Goal: Task Accomplishment & Management: Use online tool/utility

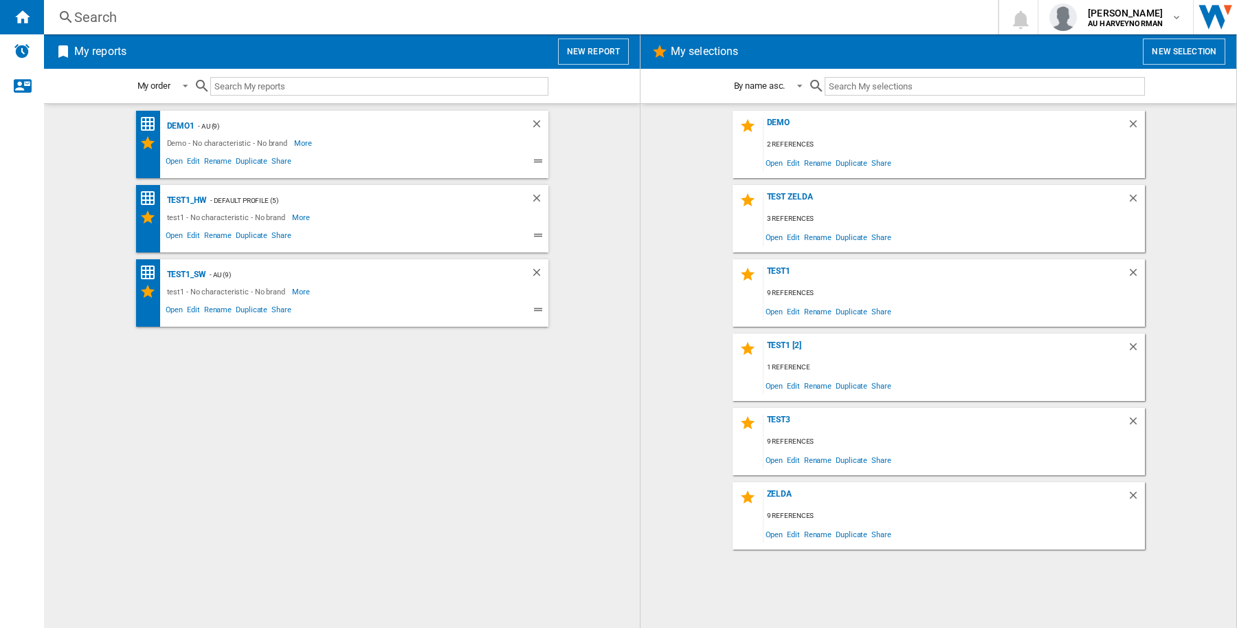
click at [582, 54] on button "New report" at bounding box center [593, 51] width 71 height 26
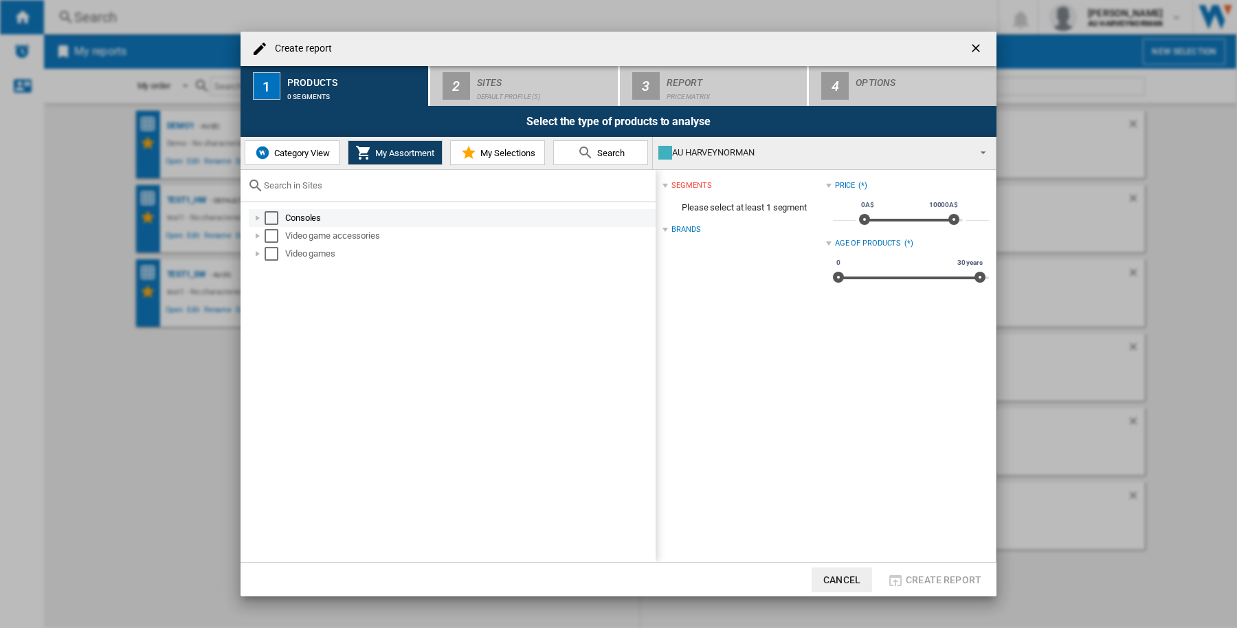
click at [272, 218] on div "Select" at bounding box center [272, 218] width 14 height 14
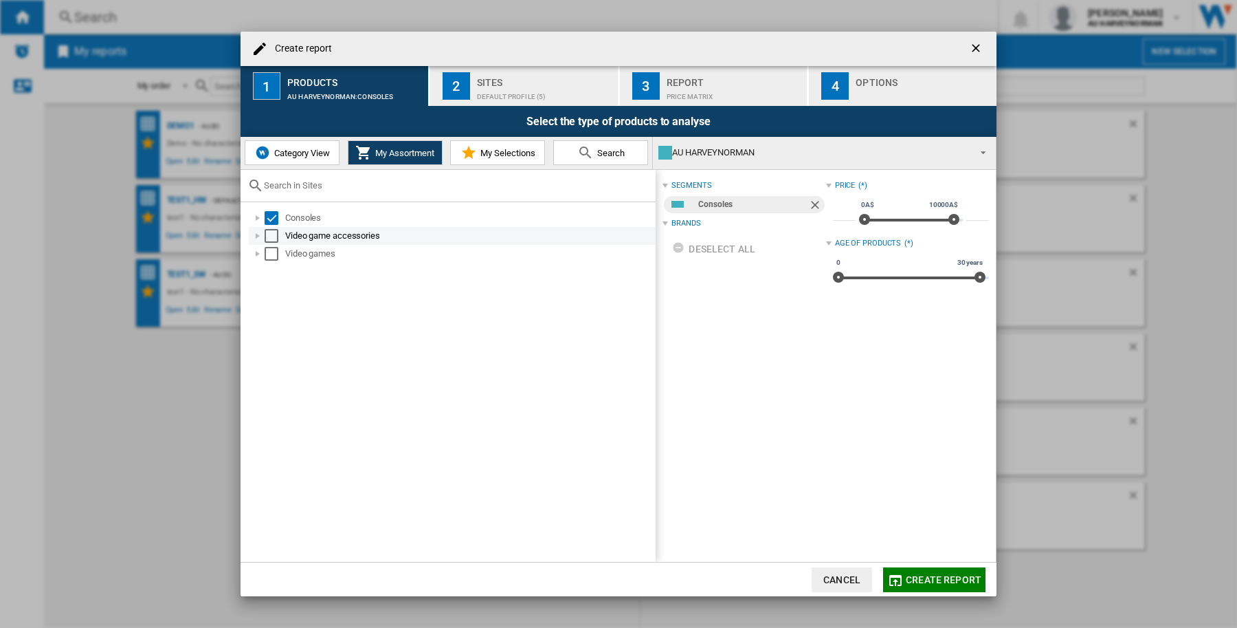
drag, startPoint x: 273, startPoint y: 234, endPoint x: 270, endPoint y: 241, distance: 7.4
click at [273, 234] on div "Select" at bounding box center [272, 236] width 14 height 14
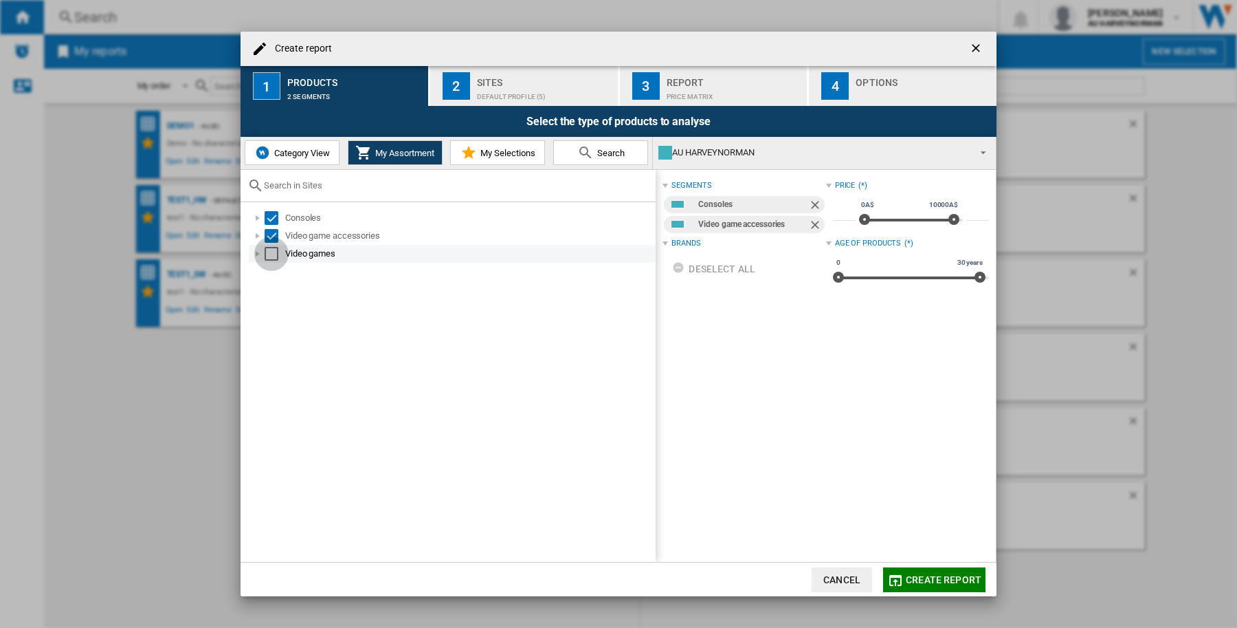
click at [270, 254] on div "Select" at bounding box center [272, 254] width 14 height 14
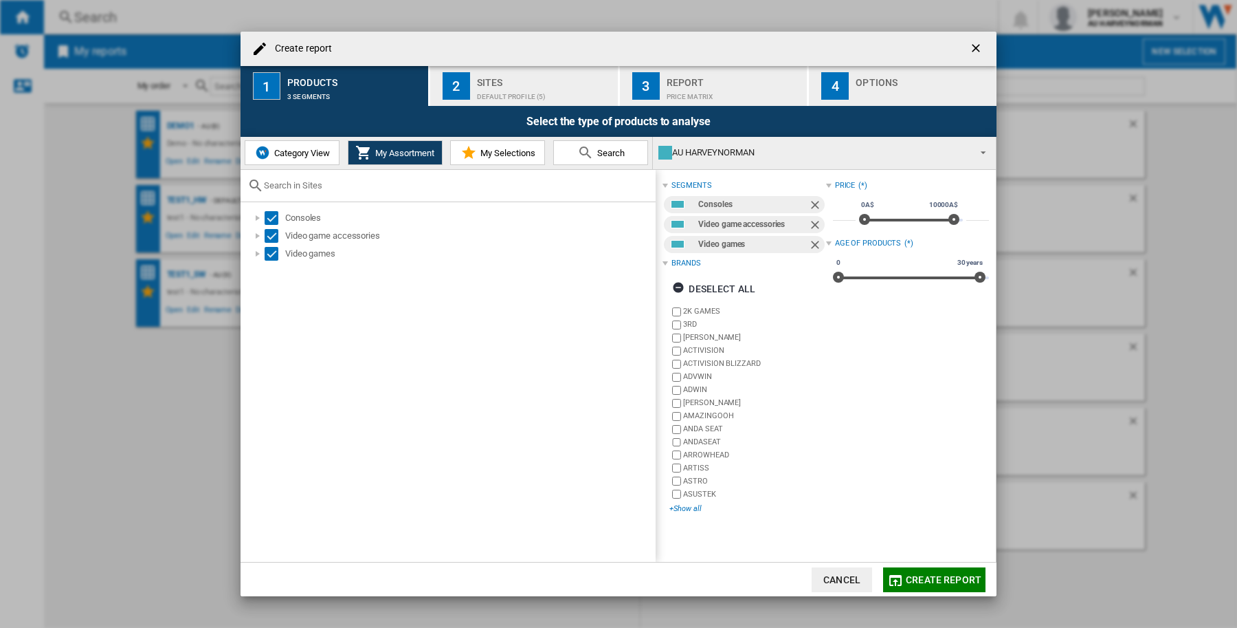
click at [684, 507] on div "+Show all" at bounding box center [748, 508] width 156 height 10
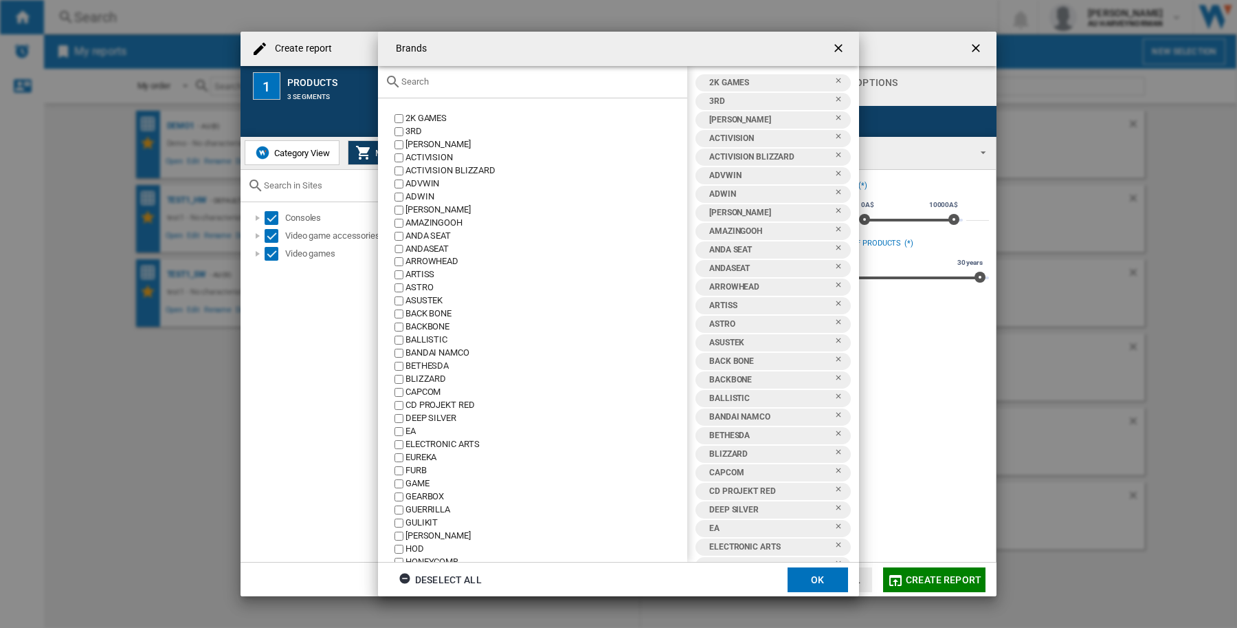
click at [469, 74] on div at bounding box center [532, 82] width 309 height 32
click at [476, 78] on input "text" at bounding box center [540, 81] width 279 height 10
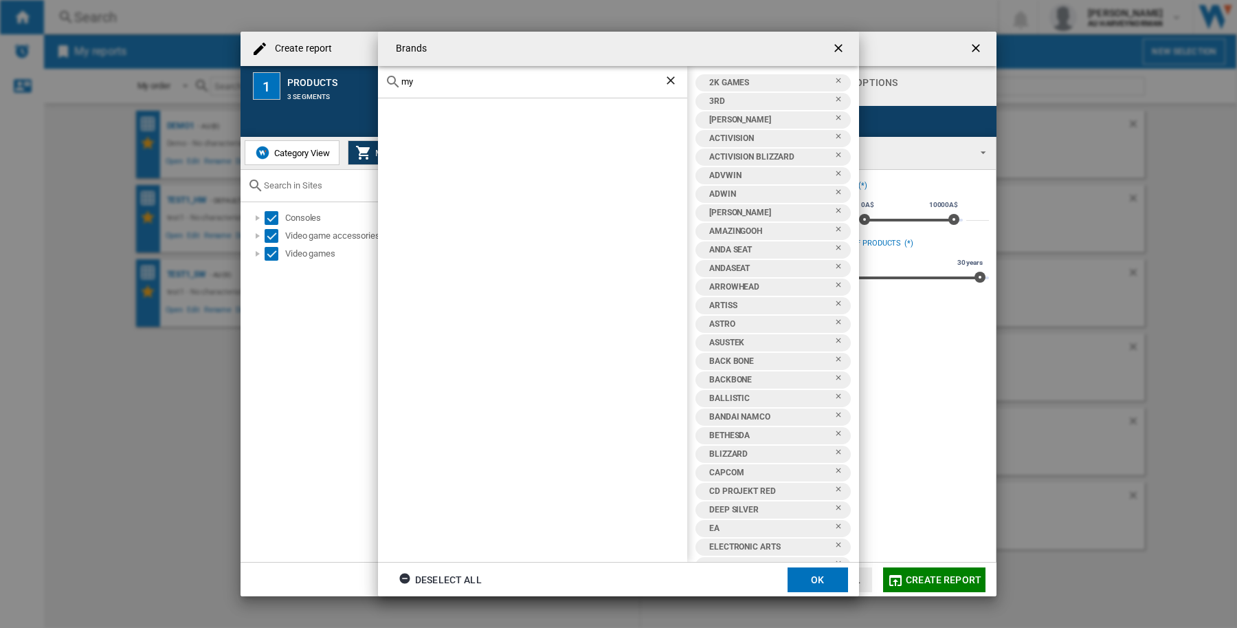
type input "m"
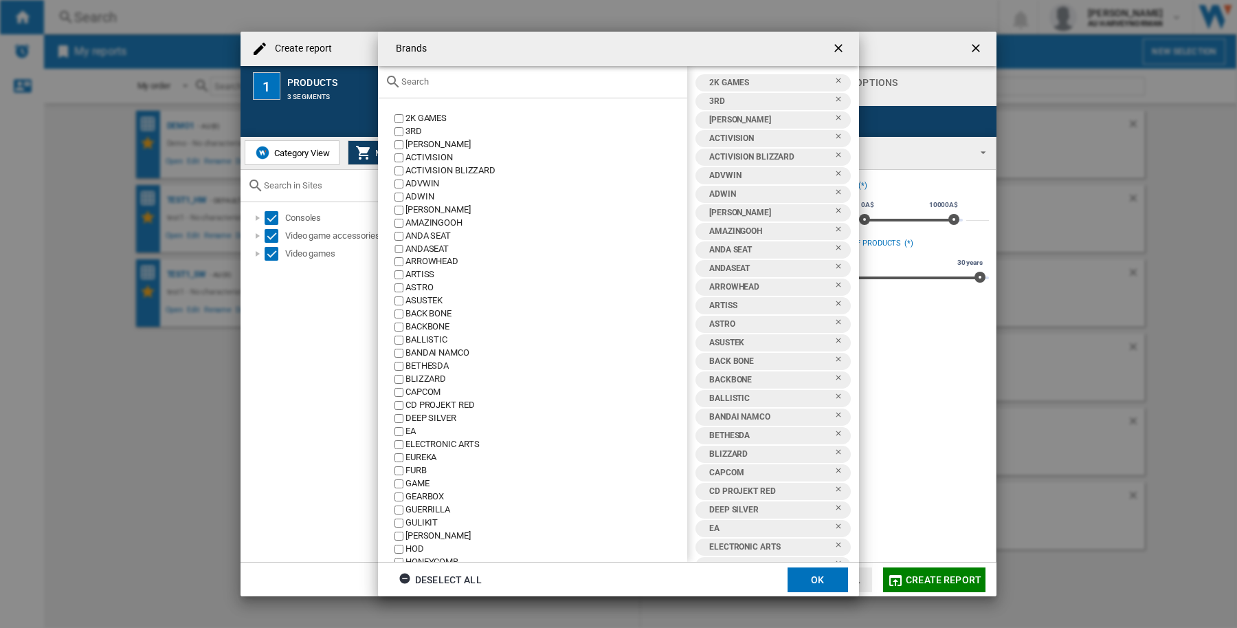
drag, startPoint x: 836, startPoint y: 52, endPoint x: 906, endPoint y: 289, distance: 246.6
click at [836, 50] on ng-md-icon "getI18NText('BUTTONS.CLOSE_DIALOG')" at bounding box center [840, 49] width 16 height 16
